Goal: Information Seeking & Learning: Learn about a topic

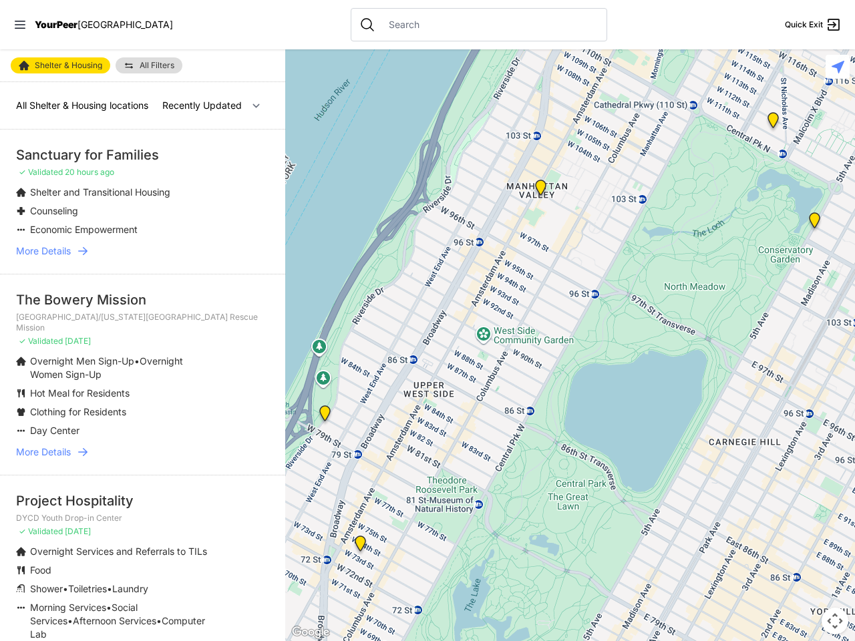
click at [20, 25] on icon at bounding box center [20, 25] width 11 height 8
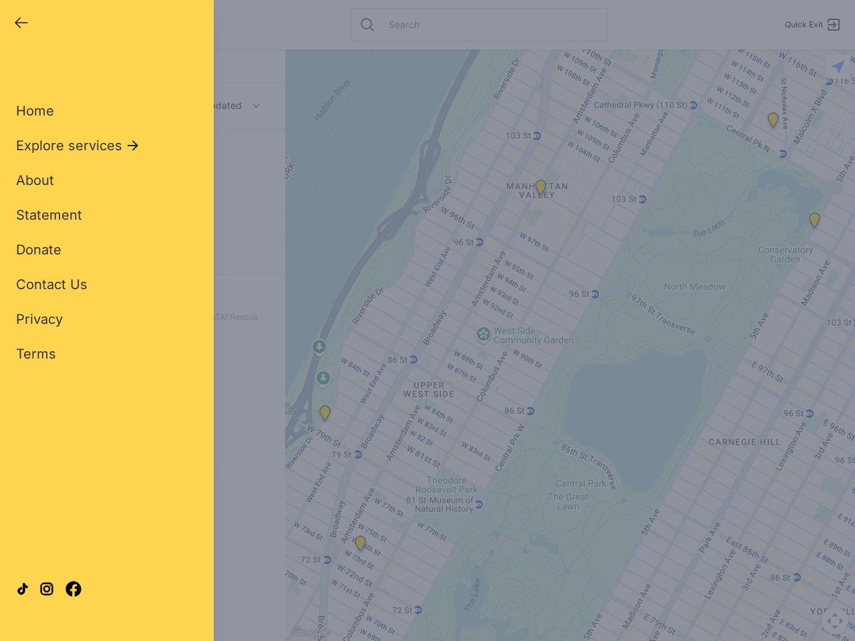
click at [570, 345] on div "Close panel YourPeer [GEOGRAPHIC_DATA] Quick Exit Single Adult Families Soup Ki…" at bounding box center [427, 320] width 855 height 641
click at [325, 416] on div "Close panel YourPeer [GEOGRAPHIC_DATA] Quick Exit Single Adult Families Soup Ki…" at bounding box center [427, 320] width 855 height 641
click at [360, 546] on div "Close panel YourPeer [GEOGRAPHIC_DATA] Quick Exit Single Adult Families Soup Ki…" at bounding box center [427, 320] width 855 height 641
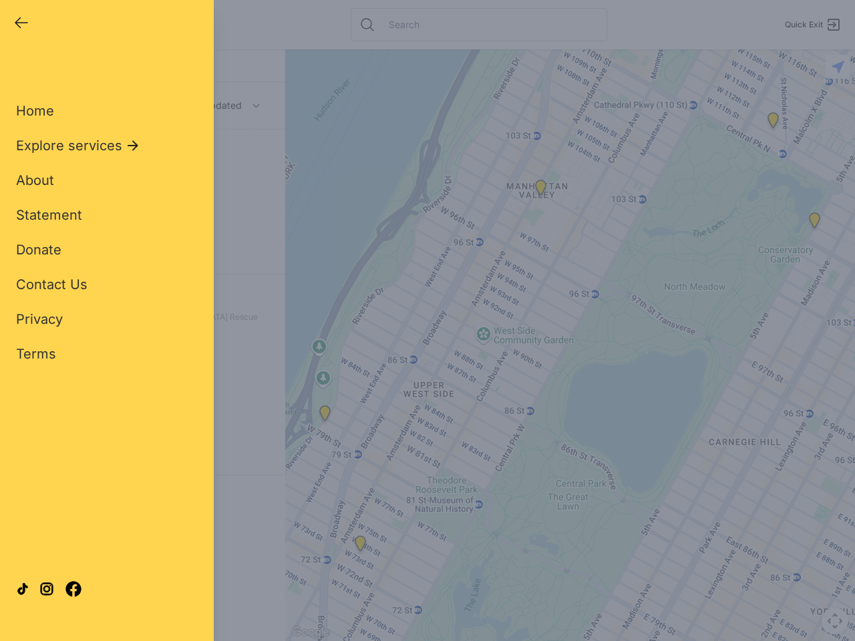
click at [540, 190] on div "Close panel YourPeer [GEOGRAPHIC_DATA] Quick Exit Single Adult Families Soup Ki…" at bounding box center [427, 320] width 855 height 641
click at [814, 223] on div "Close panel YourPeer [GEOGRAPHIC_DATA] Quick Exit Single Adult Families Soup Ki…" at bounding box center [427, 320] width 855 height 641
click at [773, 123] on div "Close panel YourPeer [GEOGRAPHIC_DATA] Quick Exit Single Adult Families Soup Ki…" at bounding box center [427, 320] width 855 height 641
click at [835, 621] on div "Close panel YourPeer [GEOGRAPHIC_DATA] Quick Exit Single Adult Families Soup Ki…" at bounding box center [427, 320] width 855 height 641
